Goal: Transaction & Acquisition: Register for event/course

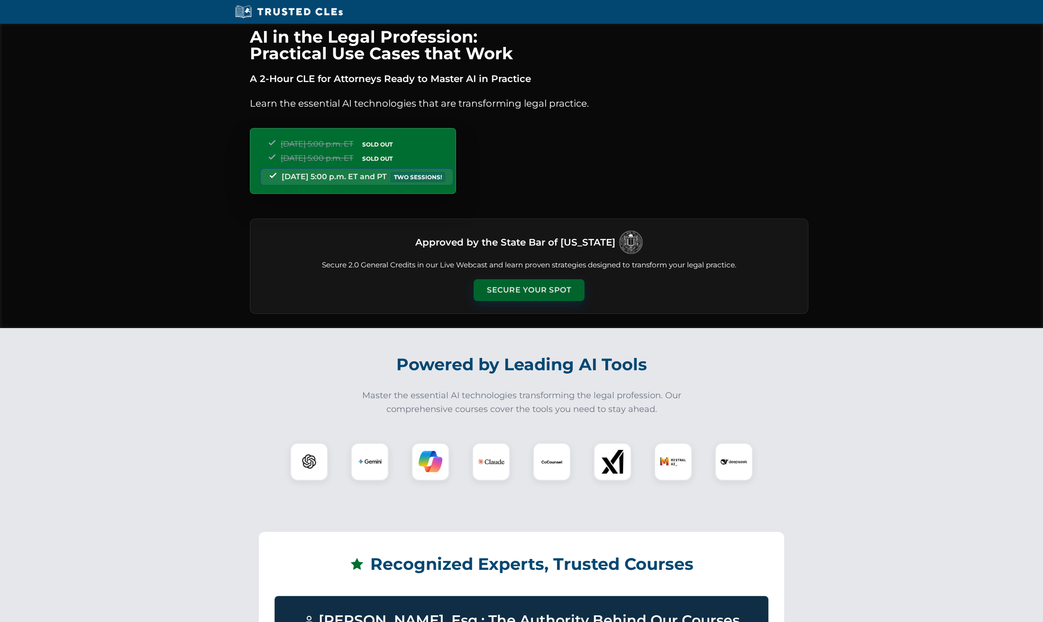
click at [527, 291] on button "Secure Your Spot" at bounding box center [529, 290] width 111 height 22
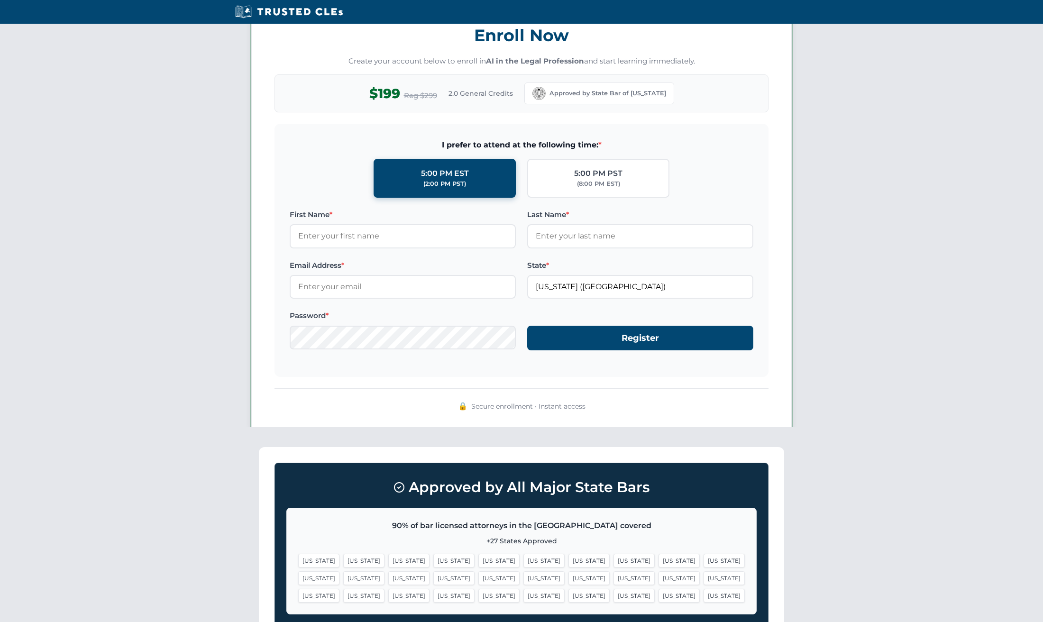
scroll to position [821, 0]
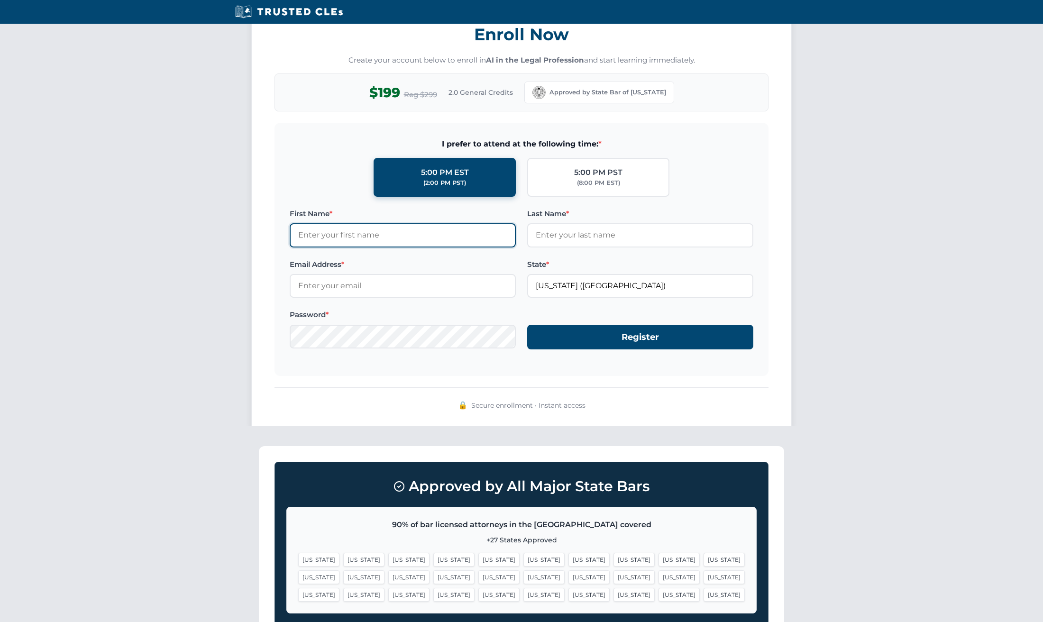
click at [345, 237] on input "First Name *" at bounding box center [403, 235] width 226 height 24
type input "Abraham"
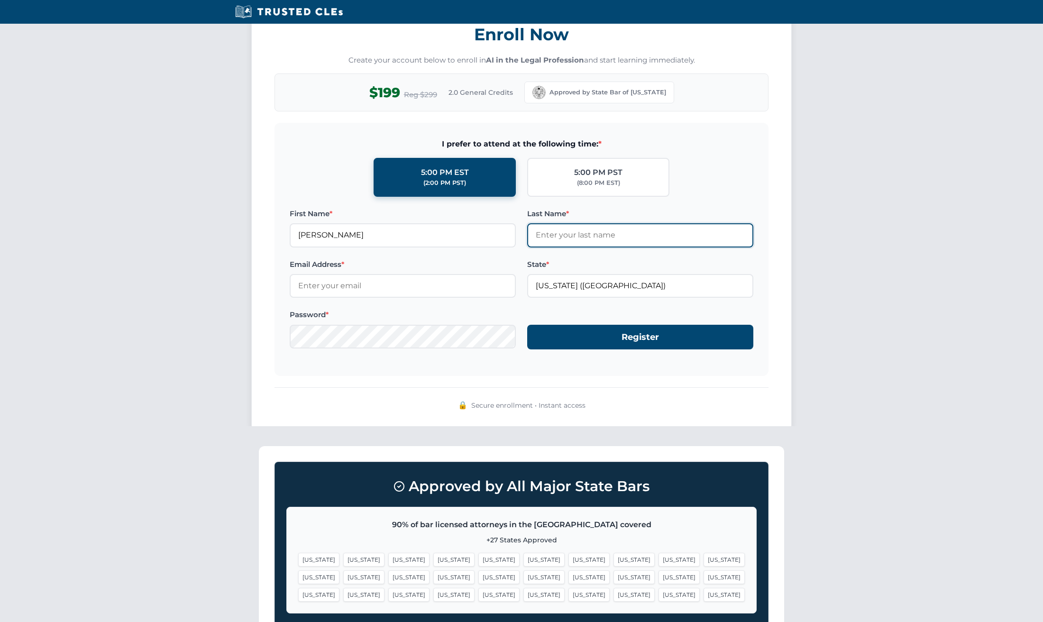
click at [585, 237] on input "Last Name *" at bounding box center [640, 235] width 226 height 24
type input "Sofaer"
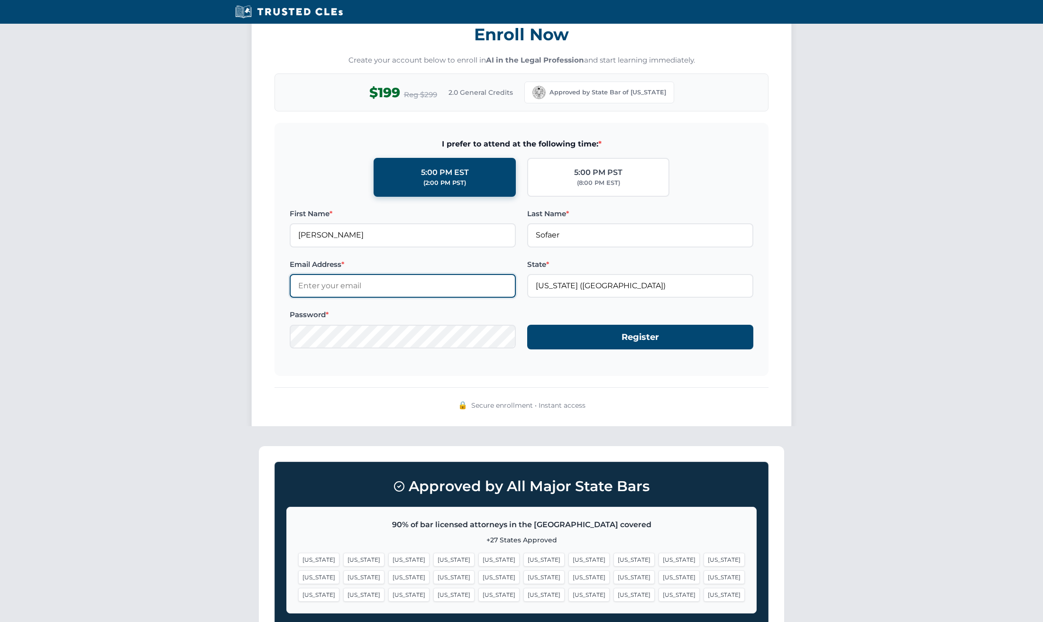
click at [349, 289] on input "Email Address *" at bounding box center [403, 286] width 226 height 24
type input "asofaer@stanford.edu"
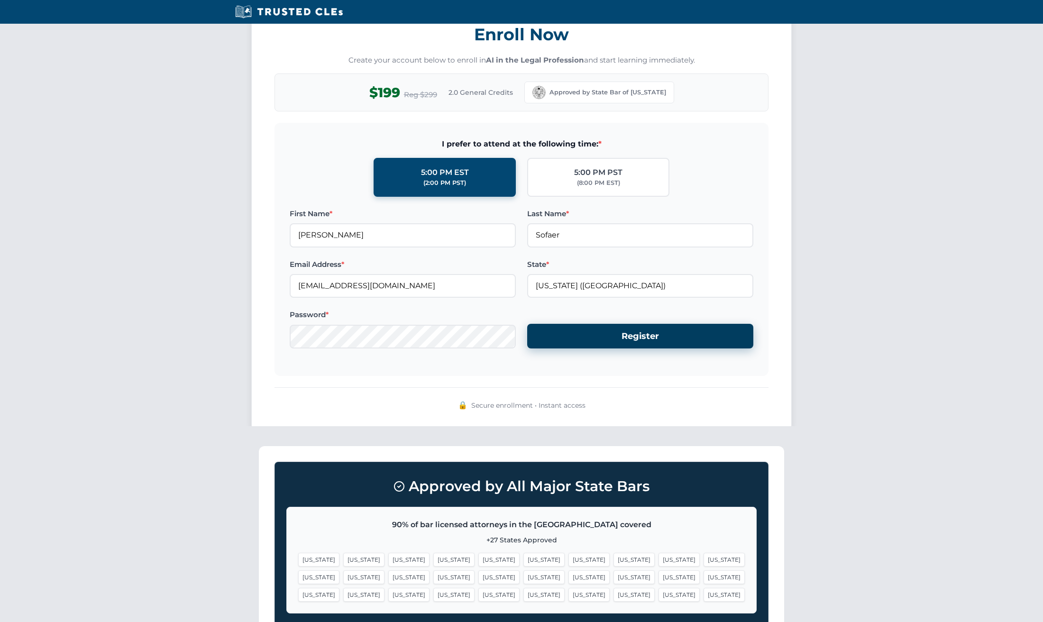
click at [603, 335] on button "Register" at bounding box center [640, 336] width 226 height 25
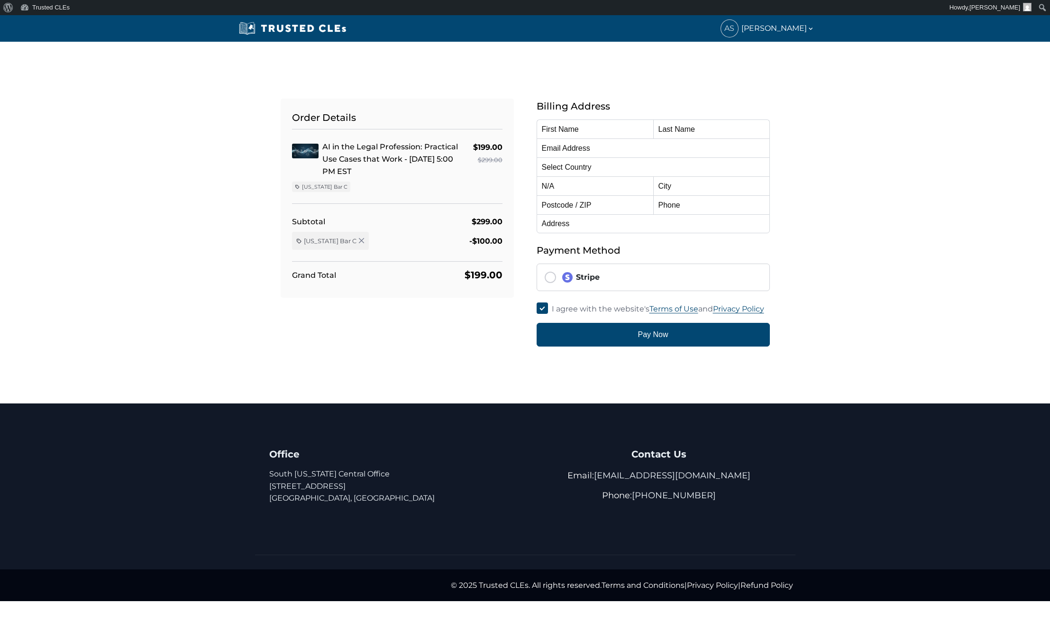
type input "Abraham"
type input "Sofaer"
type input "asofaer@stanford.edu"
select select "United States"
radio input "true"
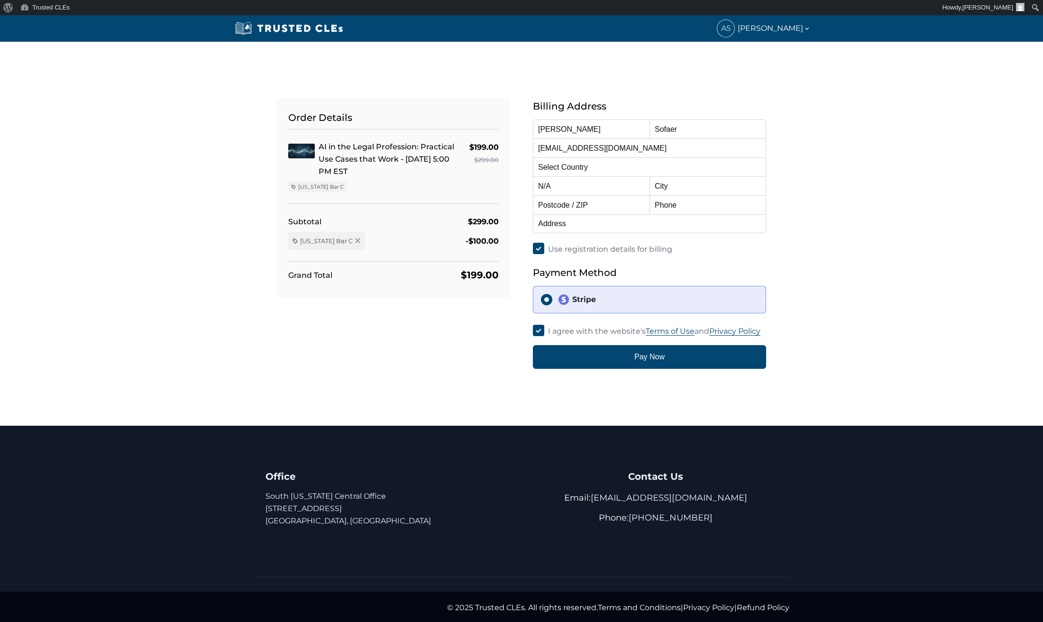
select select "California"
click at [692, 186] on input "text" at bounding box center [707, 185] width 117 height 19
type input "Palo Alto"
click at [601, 206] on input "text" at bounding box center [591, 204] width 117 height 19
type input "94301"
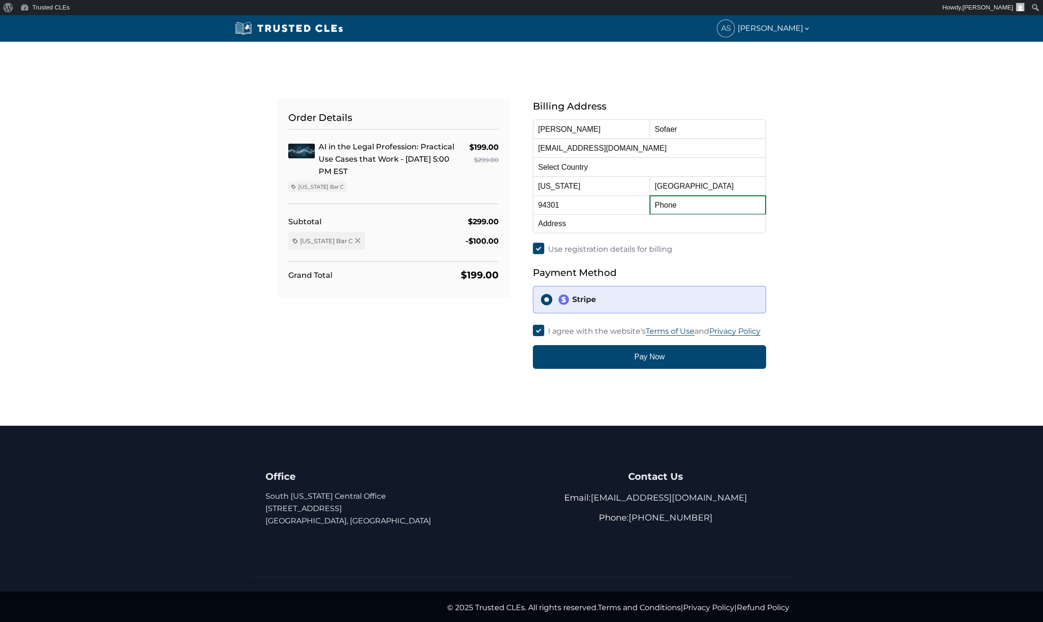
click at [673, 207] on input "text" at bounding box center [707, 204] width 117 height 19
type input "650-269-0134"
click at [599, 226] on input "text" at bounding box center [649, 223] width 233 height 19
type input "1200 Bryant St., Palo Alto, CA 94301"
click at [538, 248] on input "Use registration details for billing" at bounding box center [538, 248] width 11 height 11
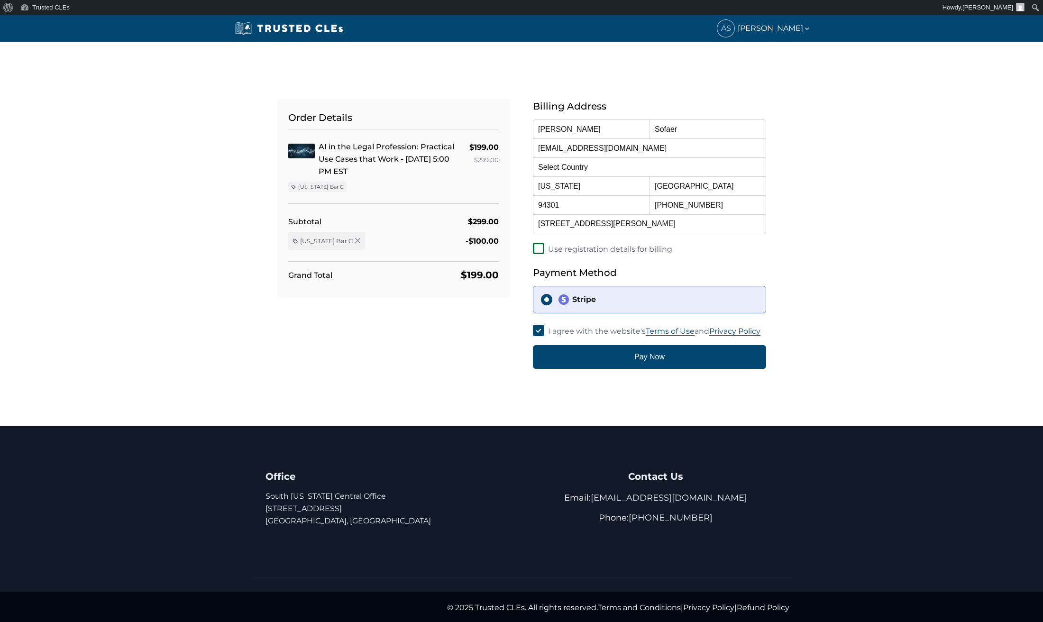
checkbox input "false"
select select
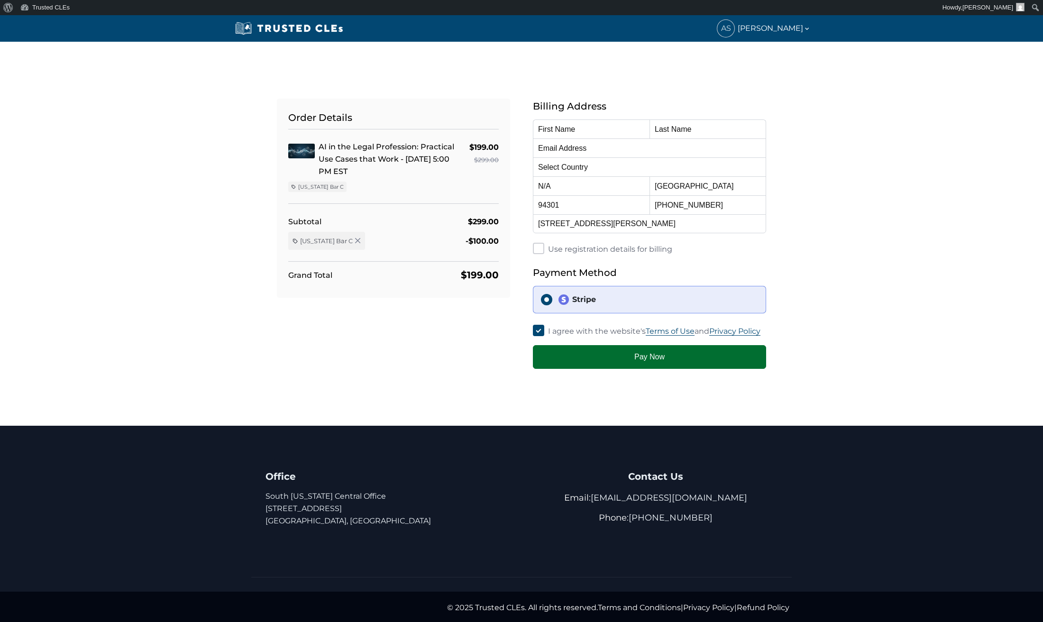
click at [658, 355] on button "Pay Now" at bounding box center [649, 357] width 233 height 24
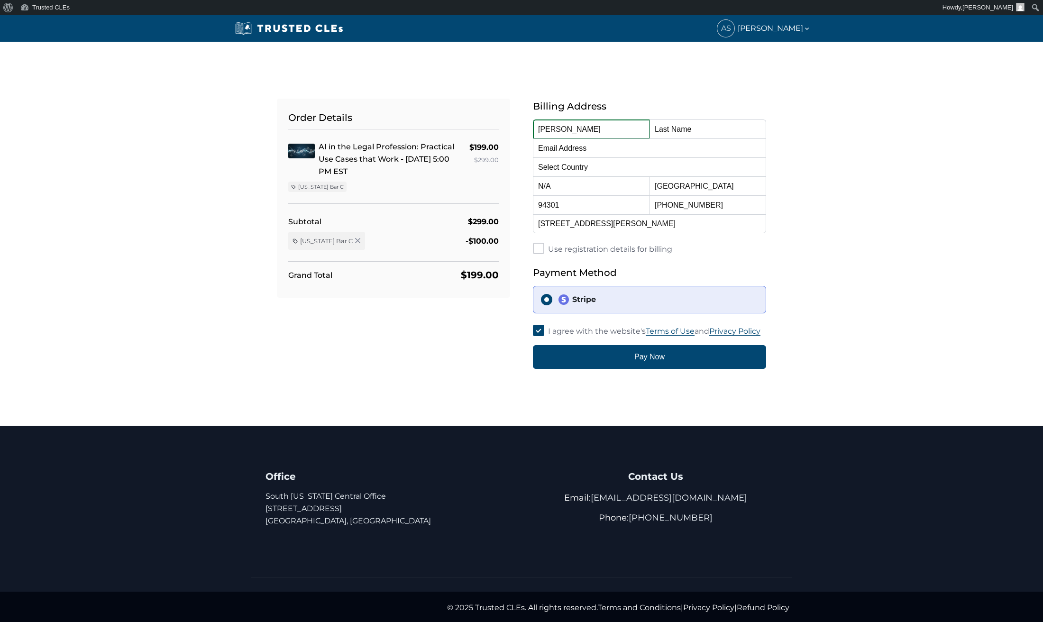
type input "Abraham"
click at [681, 136] on input "text" at bounding box center [707, 128] width 117 height 19
type input "Sofaer"
click at [596, 151] on input "email" at bounding box center [649, 147] width 233 height 19
type input "asofaer@stanford.edu"
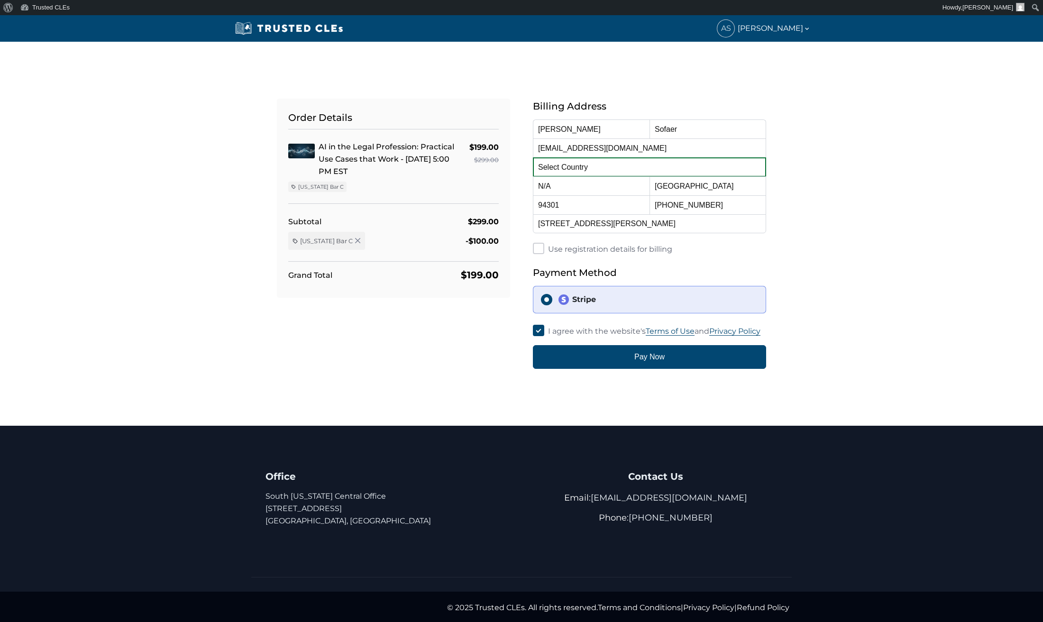
click at [578, 166] on select "Select Country Afghanistan Aland Islands Albania Algeria American Samoa Andorra…" at bounding box center [649, 166] width 233 height 19
select select "United States"
click at [574, 187] on select "Alabama Alaska American Samoa Arizona Arkansas Baker Island California Colorado…" at bounding box center [591, 185] width 117 height 19
select select "California"
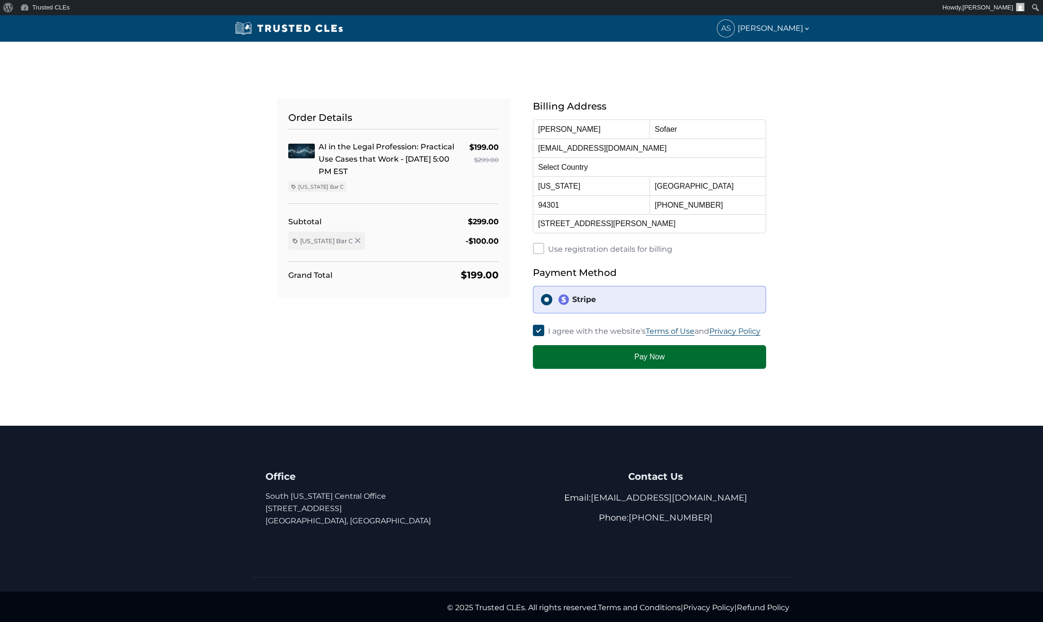
click at [651, 358] on button "Pay Now" at bounding box center [649, 357] width 233 height 24
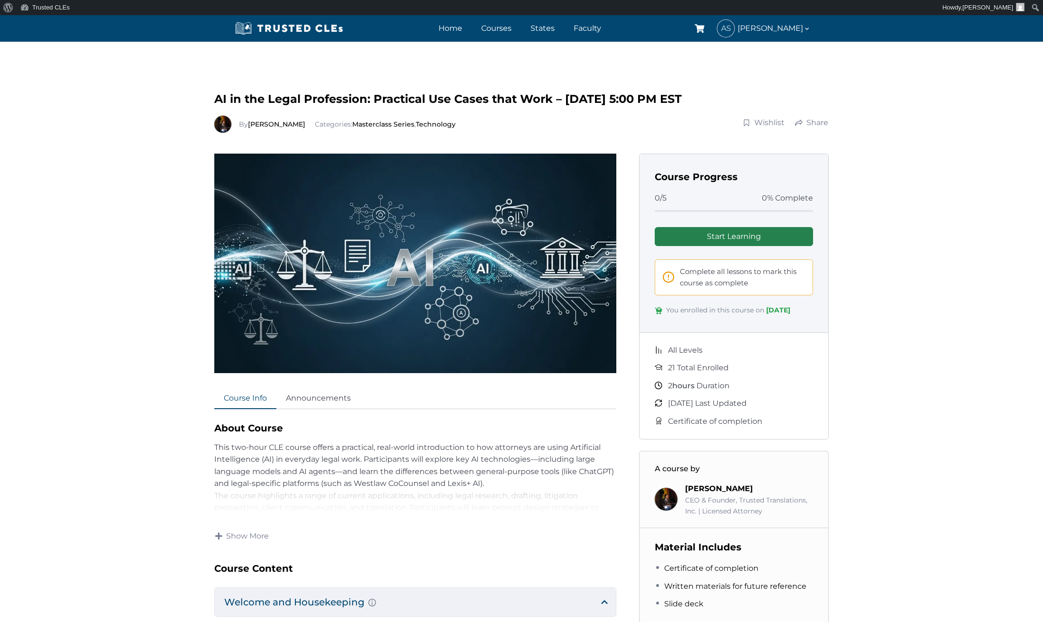
click at [747, 235] on link "Start Learning" at bounding box center [734, 236] width 158 height 19
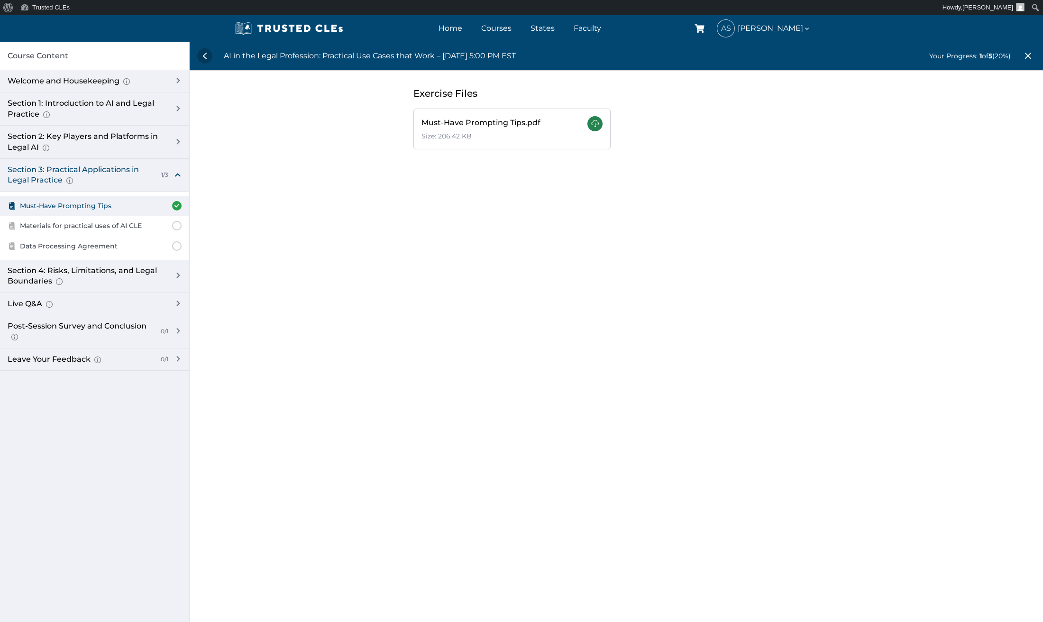
click at [587, 126] on link at bounding box center [594, 123] width 15 height 15
click at [451, 28] on link "Home" at bounding box center [450, 28] width 28 height 14
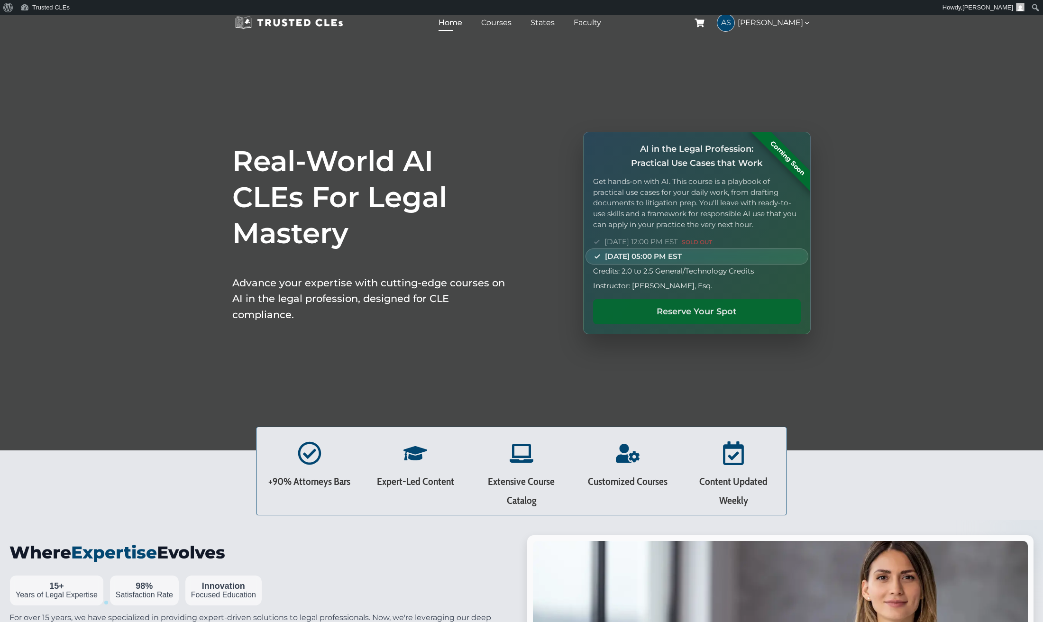
click at [720, 313] on link "Reserve Your Spot" at bounding box center [697, 311] width 208 height 25
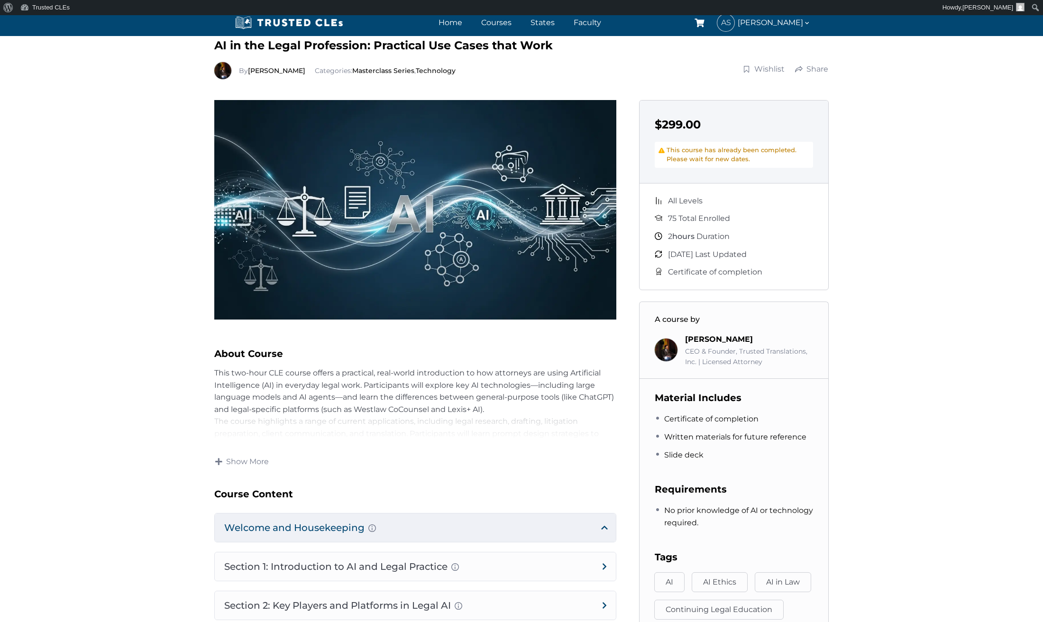
scroll to position [176, 0]
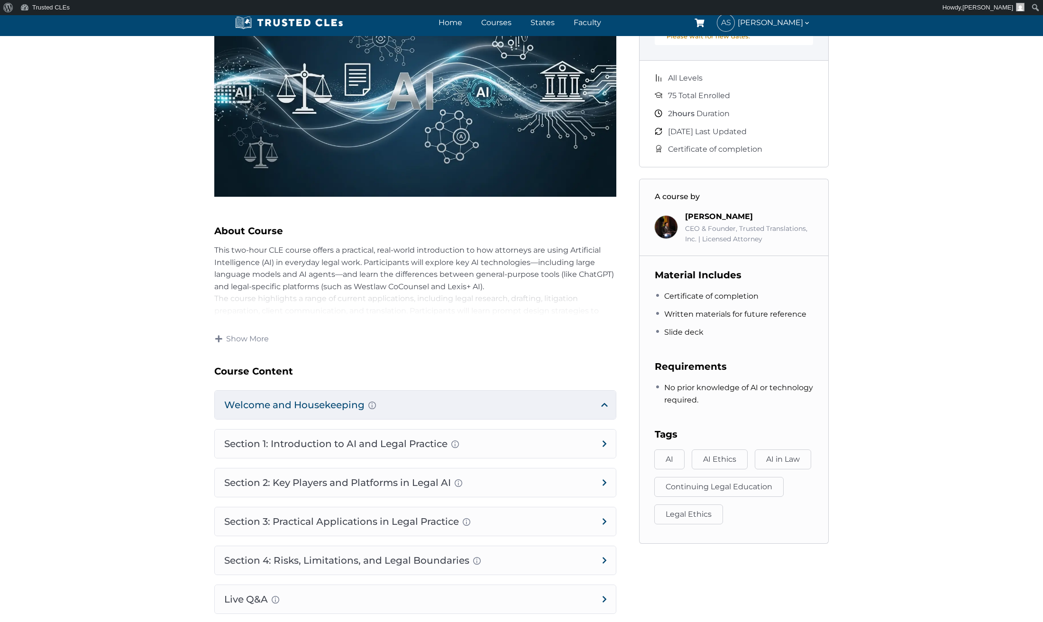
click at [419, 407] on h4 "Welcome and Housekeeping Introduction of presenters and overview of course stru…" at bounding box center [415, 405] width 401 height 28
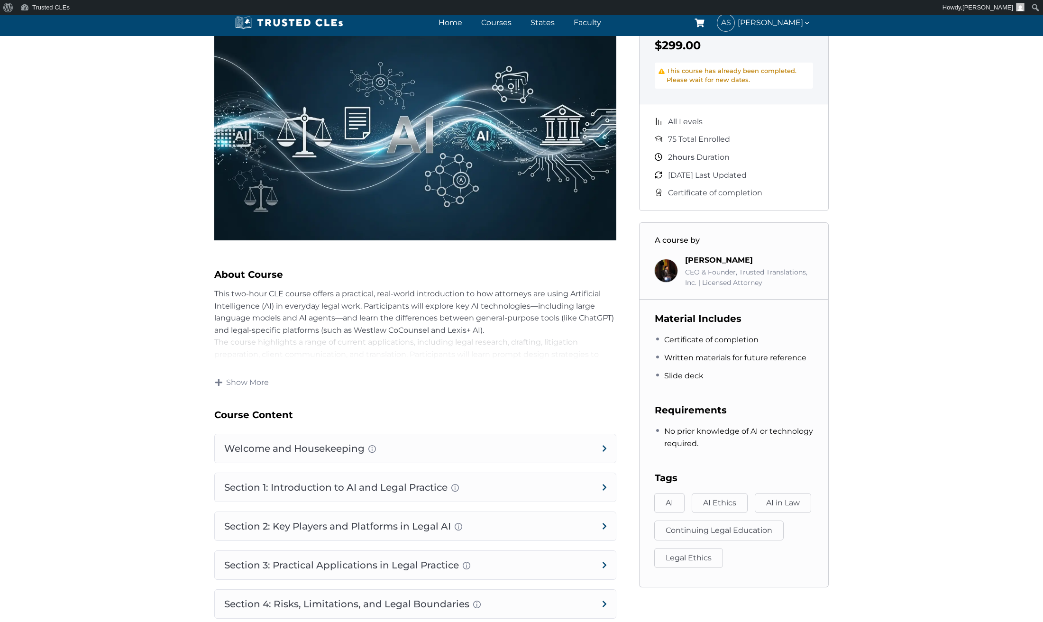
scroll to position [196, 0]
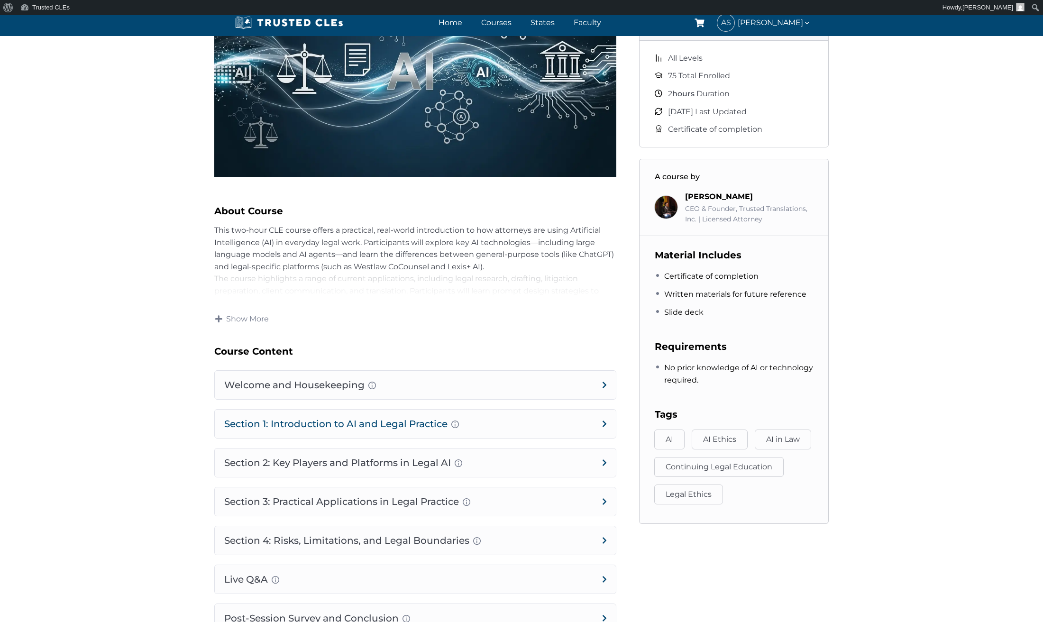
click at [403, 419] on h4 "Section 1: Introduction to AI and Legal Practice Overview of Artificial Intelli…" at bounding box center [415, 424] width 401 height 28
click at [429, 419] on h4 "Section 1: Introduction to AI and Legal Practice Overview of Artificial Intelli…" at bounding box center [415, 424] width 401 height 28
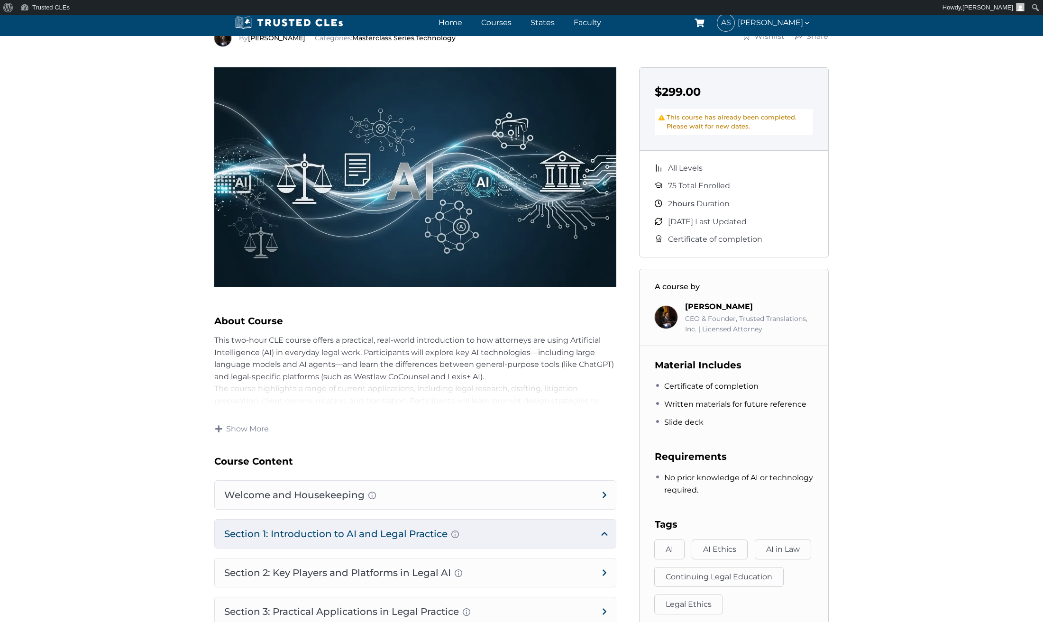
scroll to position [0, 0]
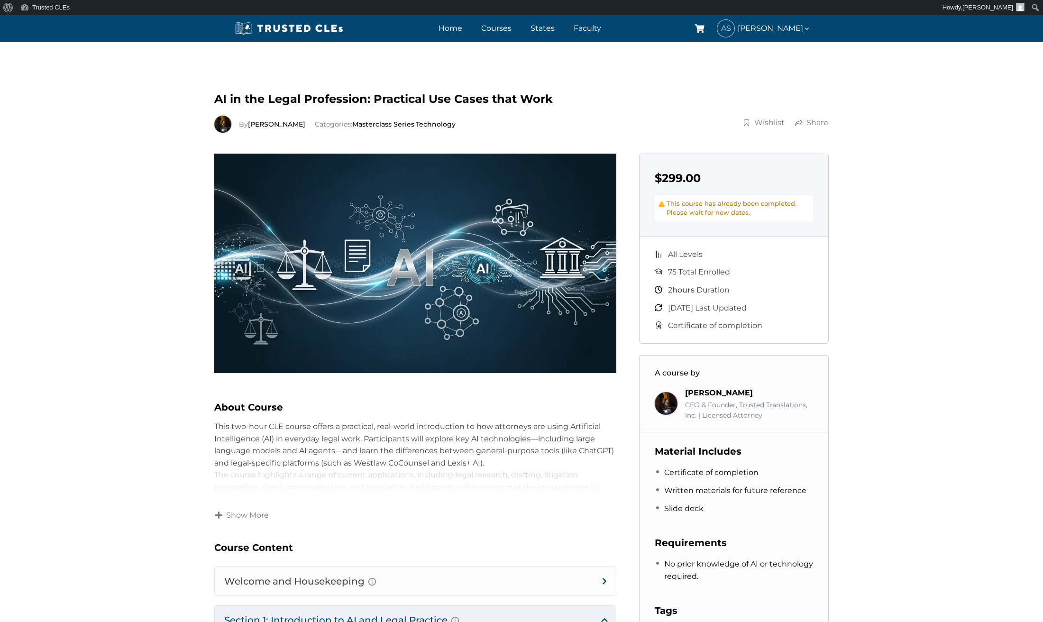
click at [661, 202] on icon at bounding box center [661, 209] width 6 height 17
click at [699, 207] on div "This course has already been completed. Please wait for new dates." at bounding box center [734, 208] width 158 height 26
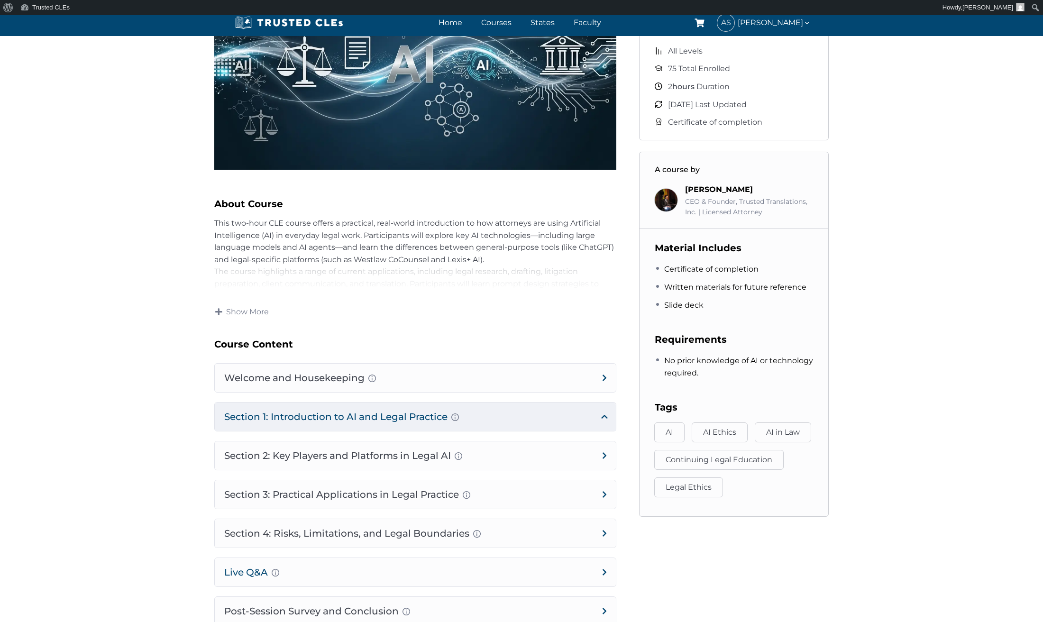
scroll to position [399, 0]
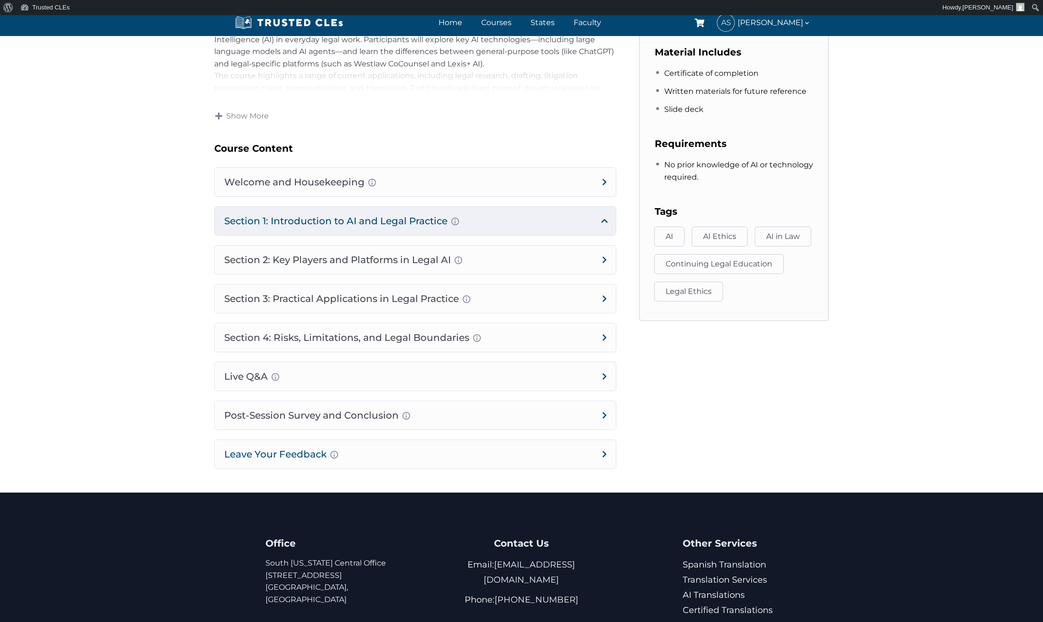
click at [310, 451] on h4 "Leave Your Feedback Use this space to share your thoughts about this course, if…" at bounding box center [415, 454] width 401 height 28
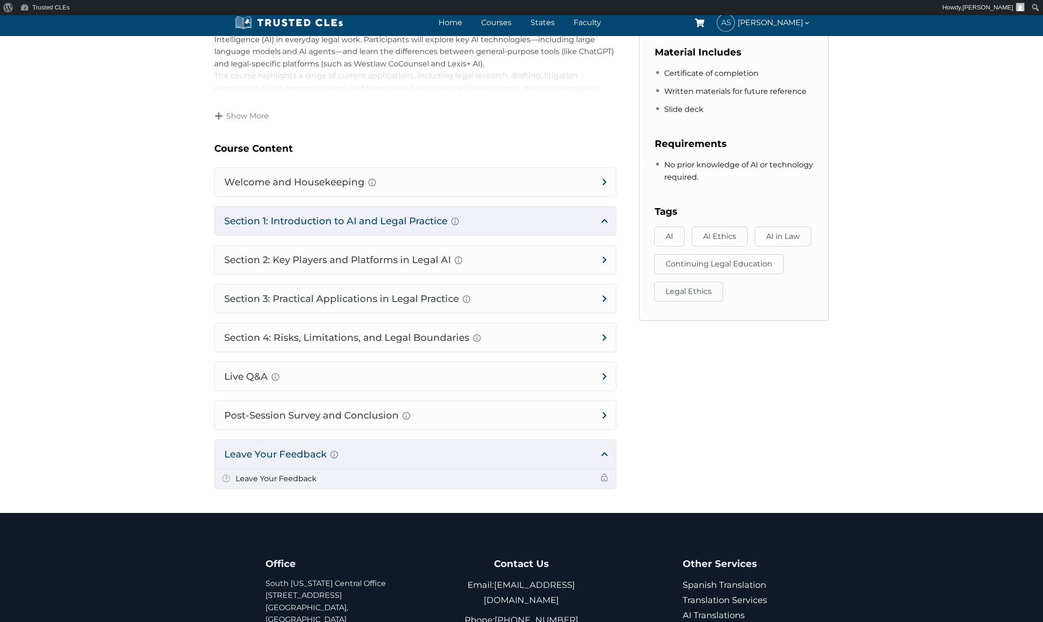
click at [308, 479] on h5 "Leave Your Feedback" at bounding box center [276, 479] width 81 height 12
click at [350, 457] on h4 "Leave Your Feedback Use this space to share your thoughts about this course, if…" at bounding box center [415, 454] width 401 height 28
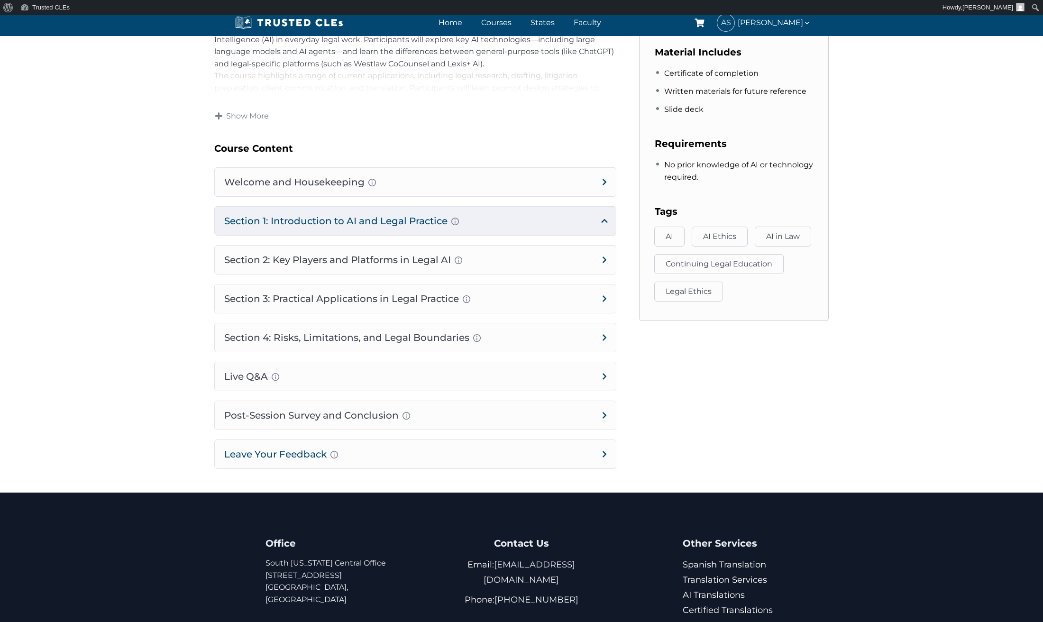
click at [351, 454] on h4 "Leave Your Feedback Use this space to share your thoughts about this course, if…" at bounding box center [415, 454] width 401 height 28
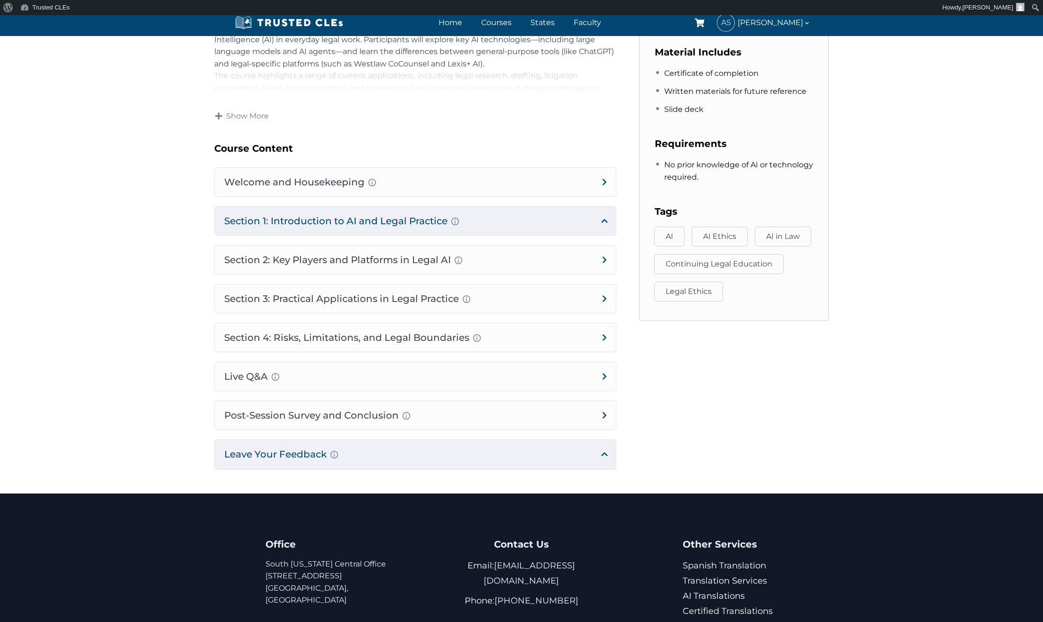
click at [351, 454] on h4 "Leave Your Feedback Use this space to share your thoughts about this course, if…" at bounding box center [415, 454] width 401 height 28
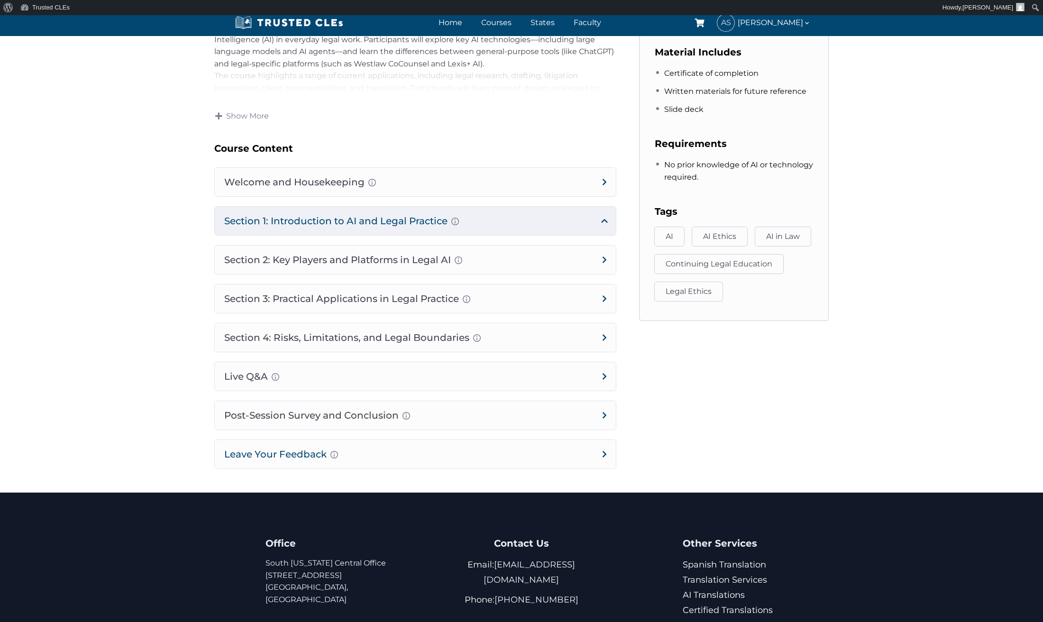
click at [351, 454] on h4 "Leave Your Feedback Use this space to share your thoughts about this course, if…" at bounding box center [415, 454] width 401 height 28
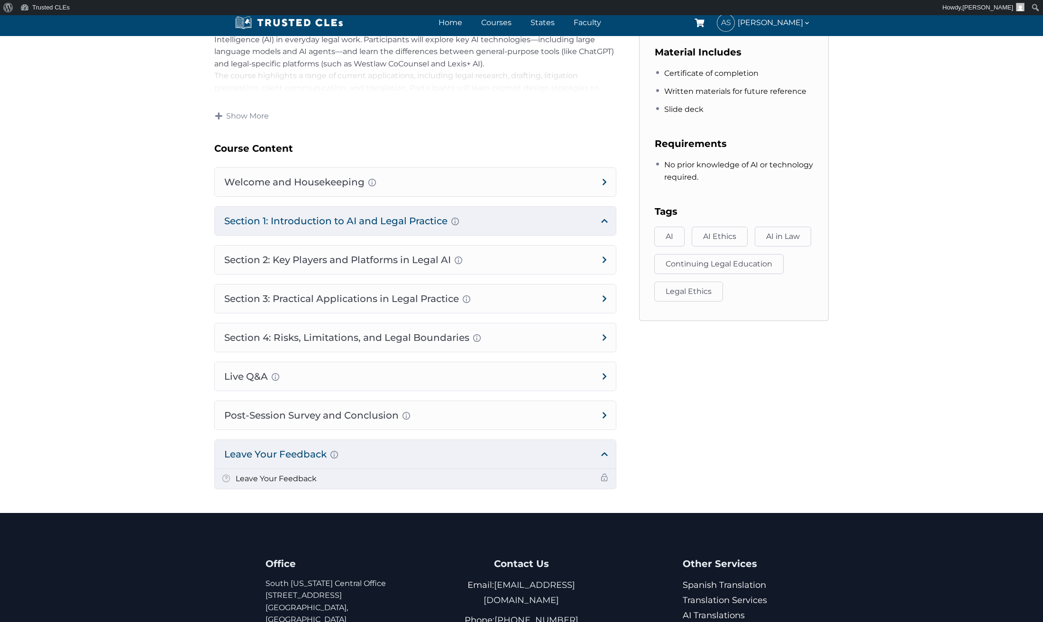
click at [602, 474] on span at bounding box center [605, 478] width 8 height 8
click at [226, 478] on span at bounding box center [226, 479] width 8 height 10
click at [454, 21] on link "Home" at bounding box center [450, 23] width 28 height 14
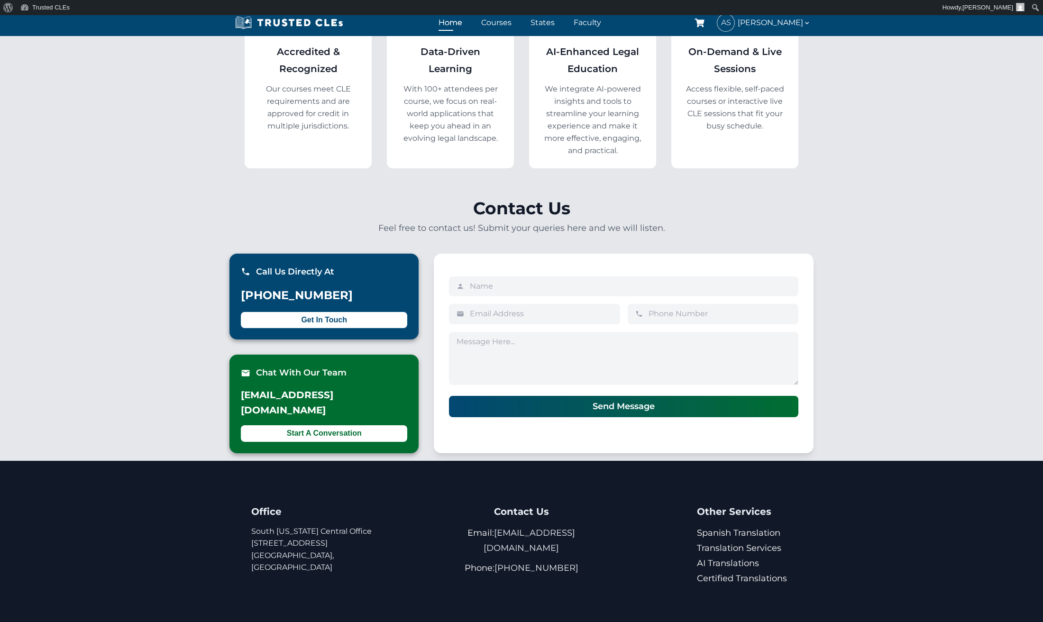
scroll to position [2473, 0]
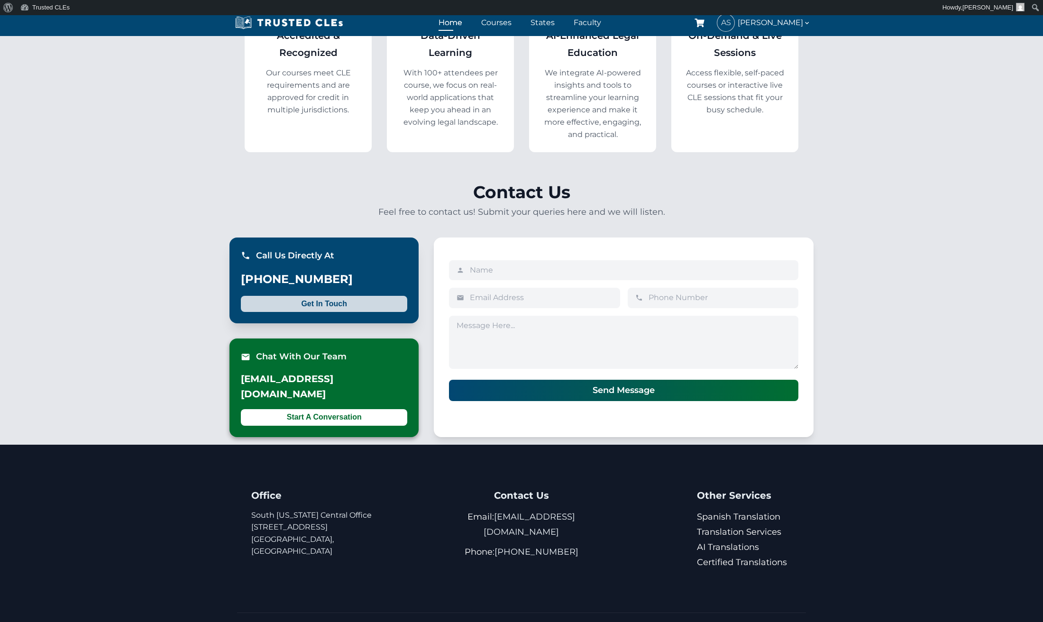
click at [330, 296] on button "Get In Touch" at bounding box center [324, 304] width 166 height 16
